Goal: Information Seeking & Learning: Learn about a topic

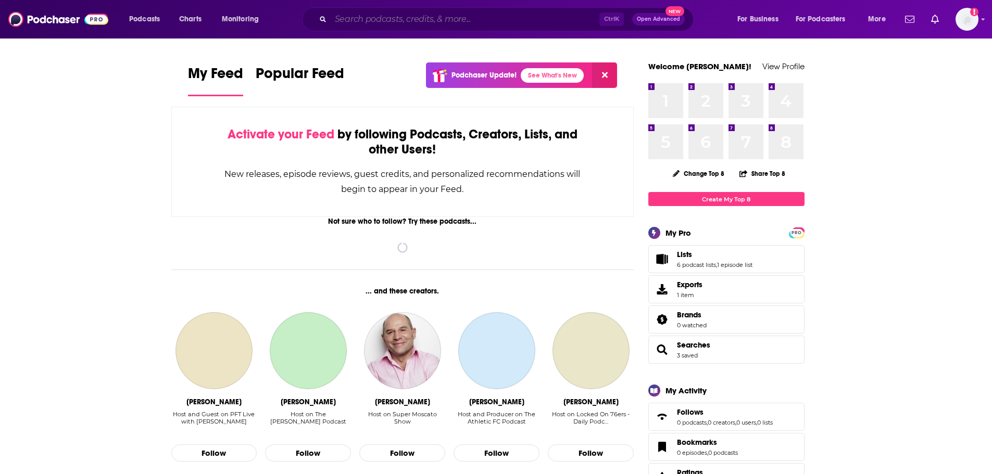
click at [428, 27] on input "Search podcasts, credits, & more..." at bounding box center [465, 19] width 269 height 17
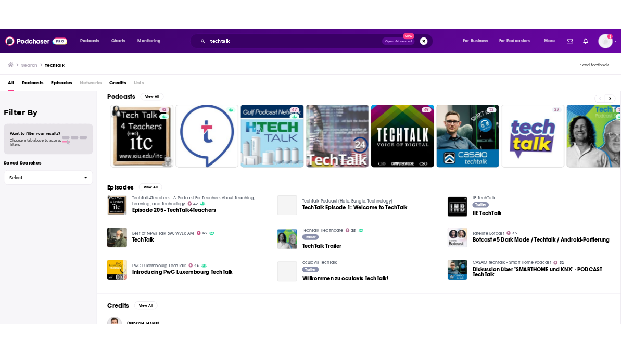
scroll to position [10, 0]
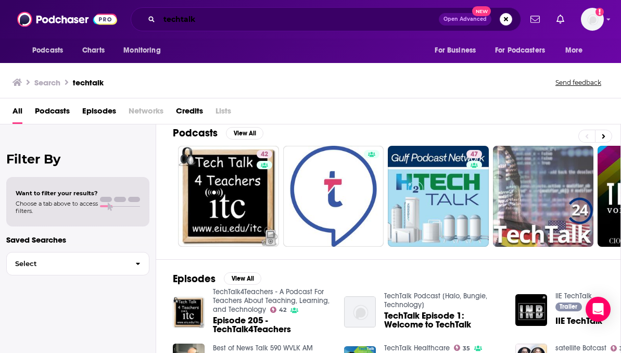
click at [302, 26] on input "techtalk" at bounding box center [299, 19] width 280 height 17
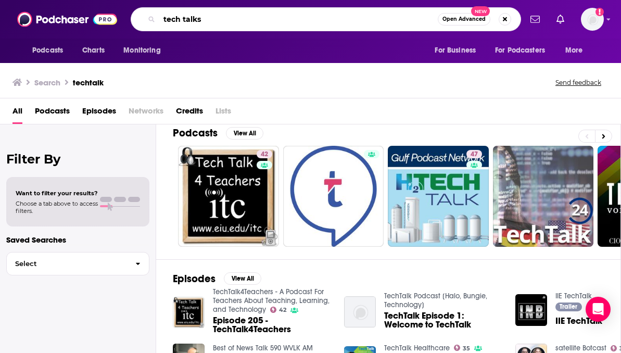
type input "tech talks"
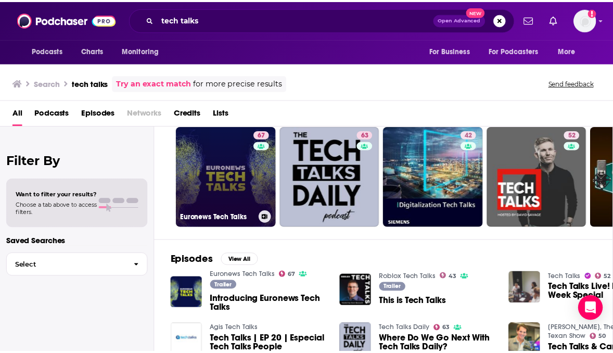
scroll to position [37, 0]
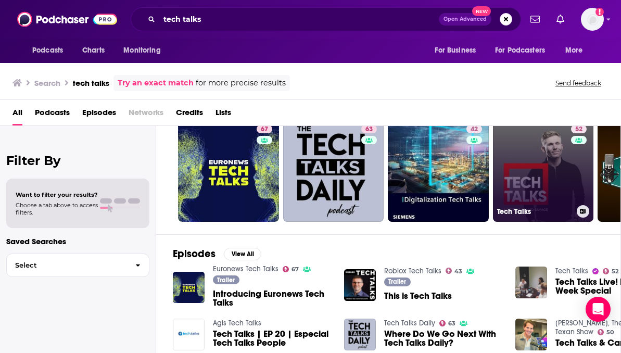
click at [544, 195] on link "52 Tech Talks" at bounding box center [543, 171] width 101 height 101
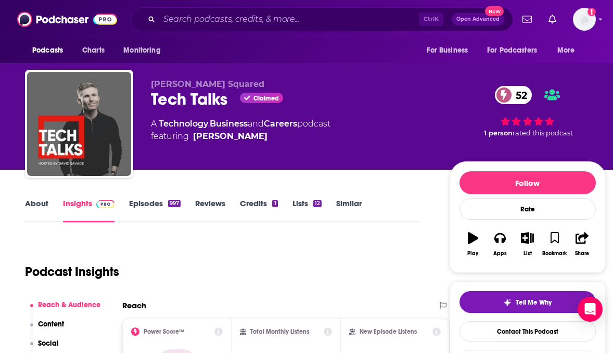
scroll to position [1, 0]
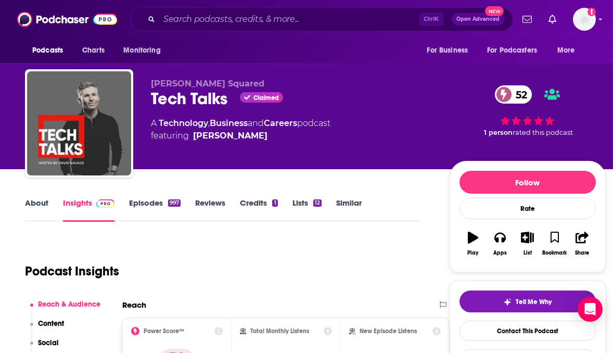
click at [143, 196] on div "About Insights Episodes 997 Reviews Credits 1 Lists 12 Similar" at bounding box center [223, 209] width 396 height 26
click at [143, 200] on link "Episodes 997" at bounding box center [155, 210] width 52 height 24
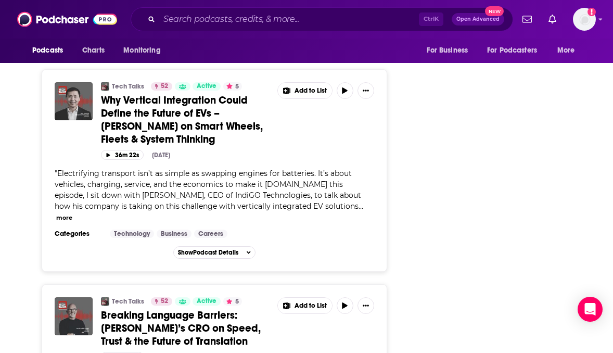
scroll to position [2528, 0]
click at [143, 308] on span "Breaking Language Barriers: [PERSON_NAME]’s CRO on Speed, Trust & the Future of…" at bounding box center [181, 327] width 160 height 39
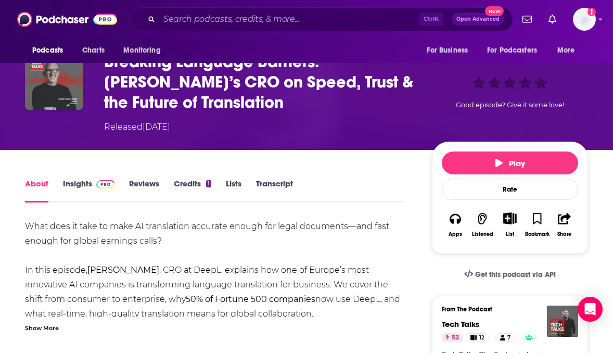
scroll to position [72, 0]
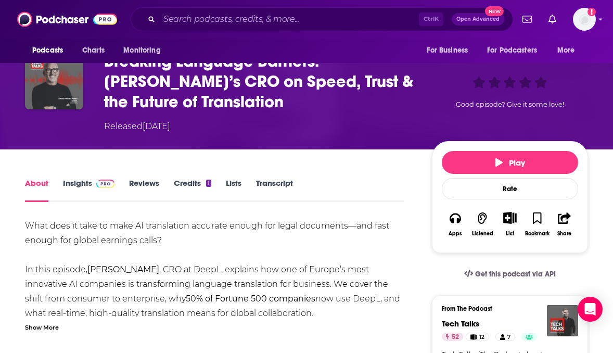
click at [75, 187] on link "Insights" at bounding box center [89, 190] width 52 height 24
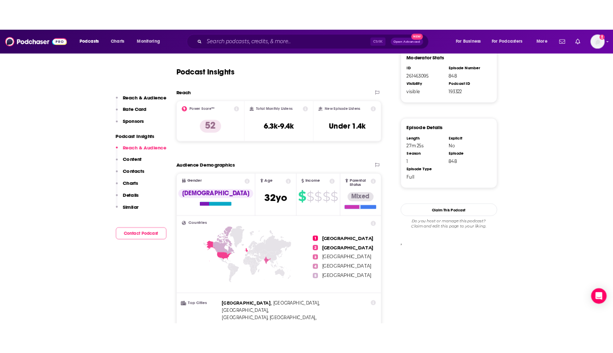
scroll to position [645, 0]
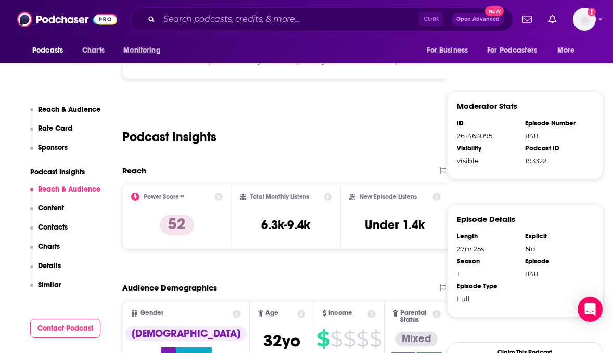
click at [215, 59] on div "Podcasts Charts Monitoring For Business For Podcasters More" at bounding box center [306, 51] width 613 height 24
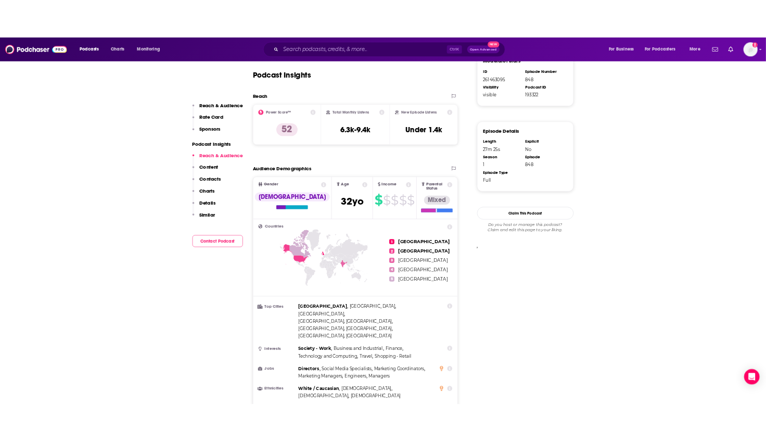
scroll to position [665, 0]
